Goal: Information Seeking & Learning: Learn about a topic

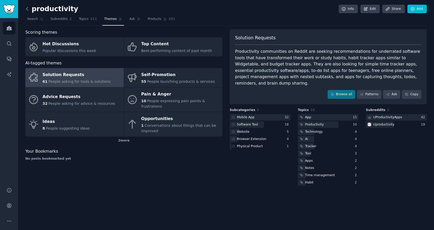
click at [27, 10] on icon at bounding box center [27, 8] width 5 height 5
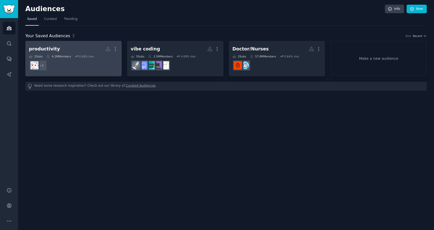
click at [74, 48] on h2 "productivity More" at bounding box center [73, 48] width 89 height 9
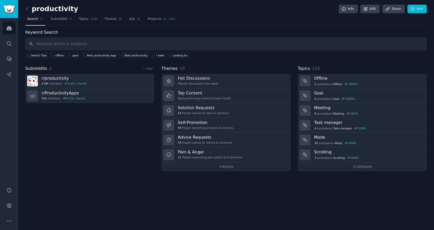
click at [71, 44] on input "text" at bounding box center [225, 43] width 401 height 13
type input "C"
type input "alternative to ODOO"
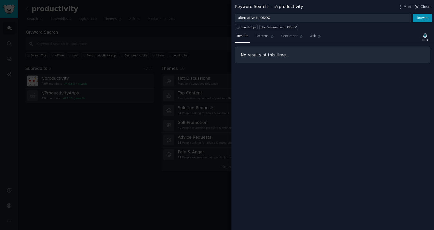
click at [427, 8] on span "Close" at bounding box center [425, 6] width 10 height 5
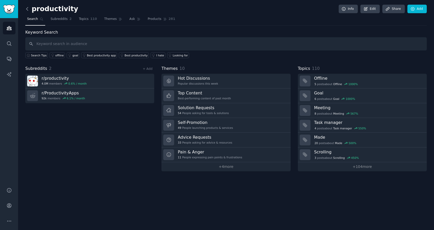
click at [29, 9] on icon at bounding box center [27, 8] width 5 height 5
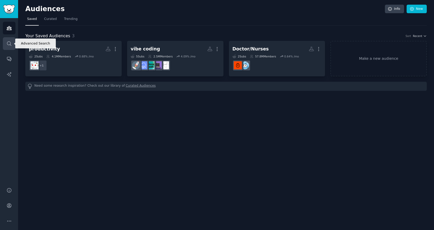
click at [10, 41] on icon "Sidebar" at bounding box center [8, 43] width 5 height 5
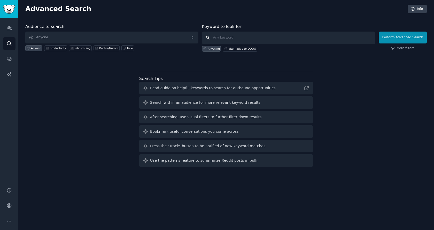
click at [231, 37] on input "text" at bounding box center [288, 38] width 173 height 12
click at [239, 48] on div "alternative to ODOO" at bounding box center [242, 49] width 28 height 4
type input "alternative to ODOO"
click at [401, 36] on button "Perform Advanced Search" at bounding box center [403, 38] width 48 height 12
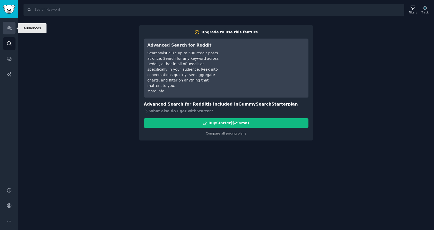
click at [6, 28] on icon "Sidebar" at bounding box center [8, 27] width 5 height 5
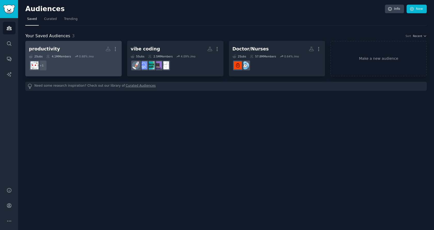
click at [77, 55] on div "0.68 % /mo" at bounding box center [84, 56] width 19 height 4
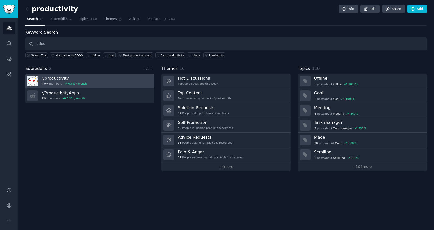
type input "odoo"
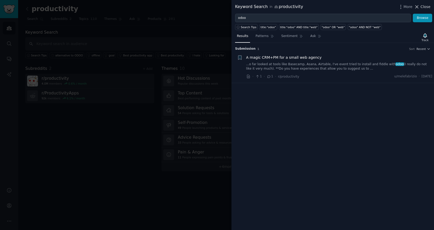
click at [419, 7] on icon at bounding box center [416, 6] width 5 height 5
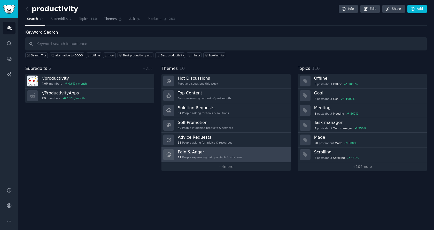
click at [196, 152] on h3 "Pain & Anger" at bounding box center [210, 151] width 64 height 5
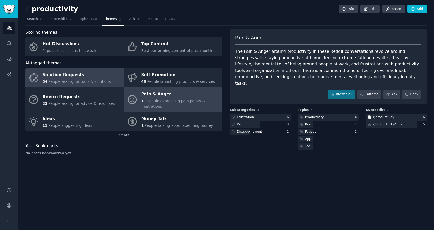
click at [72, 81] on span "People asking for tools & solutions" at bounding box center [79, 81] width 62 height 4
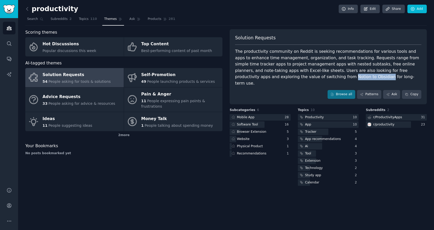
drag, startPoint x: 263, startPoint y: 76, endPoint x: 297, endPoint y: 76, distance: 33.6
click at [297, 76] on div "The productivity community on Reddit is seeking recommendations for various too…" at bounding box center [328, 67] width 186 height 38
copy div "Notion to Obsidian"
click at [365, 67] on div "The productivity community on Reddit is seeking recommendations for various too…" at bounding box center [328, 67] width 186 height 38
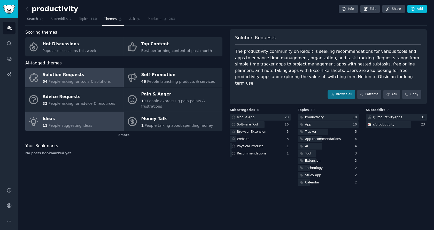
click at [77, 123] on span "People suggesting ideas" at bounding box center [70, 125] width 44 height 4
